Goal: Task Accomplishment & Management: Complete application form

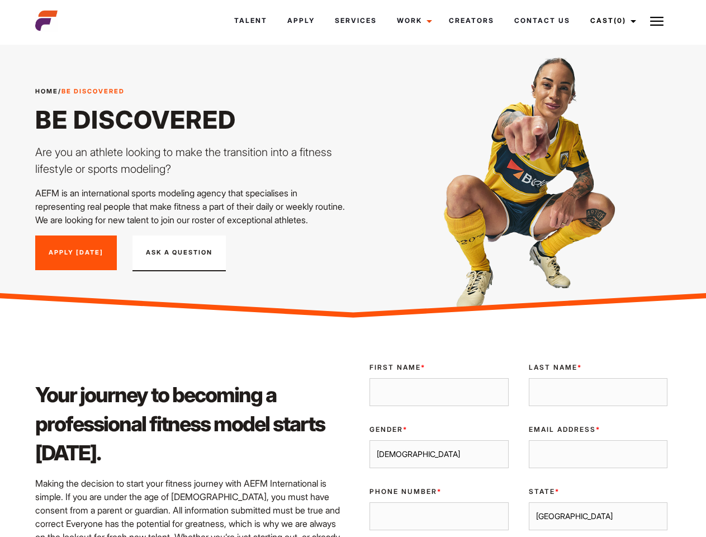
click at [610, 21] on link "Cast (0)" at bounding box center [612, 21] width 63 height 30
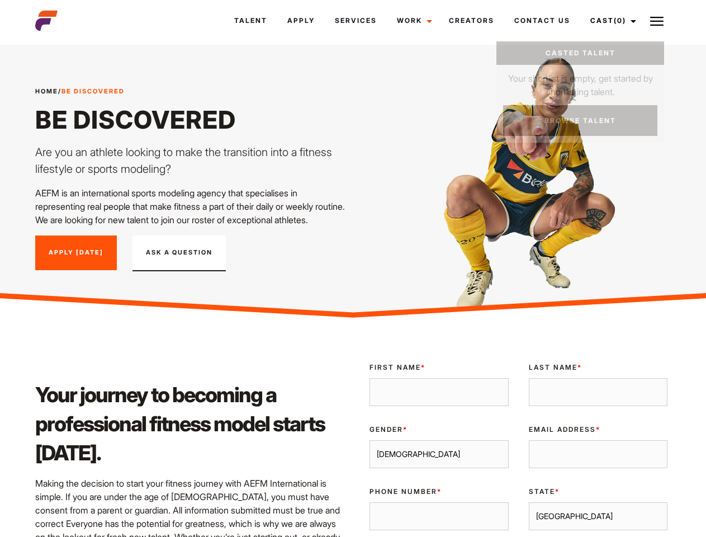
click at [657, 21] on img at bounding box center [656, 21] width 13 height 13
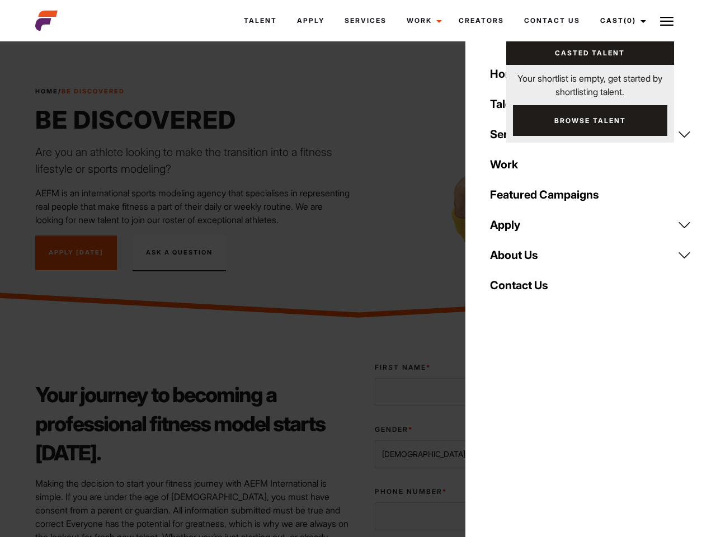
click at [518, 450] on div "Gender * [DEMOGRAPHIC_DATA] [DEMOGRAPHIC_DATA]" at bounding box center [445, 447] width 161 height 62
